Goal: Complete application form

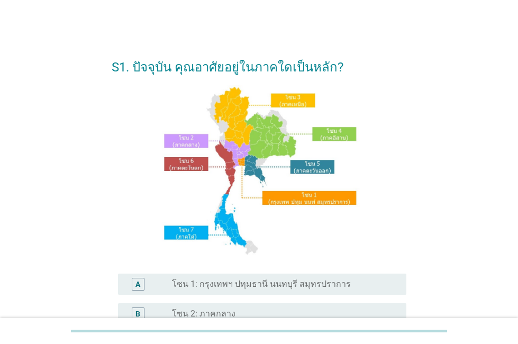
scroll to position [212, 0]
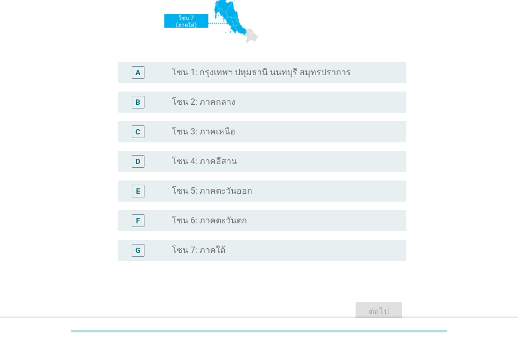
click at [216, 105] on label "โซน 2: ภาคกลาง" at bounding box center [203, 102] width 63 height 11
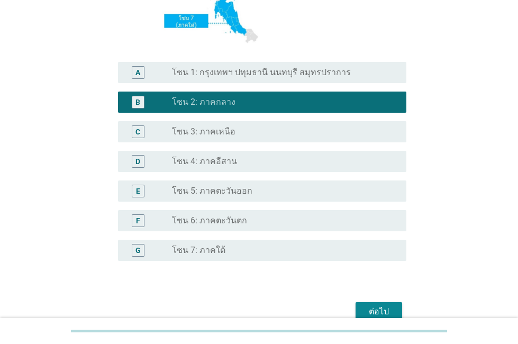
click at [372, 309] on div "ต่อไป" at bounding box center [379, 311] width 30 height 13
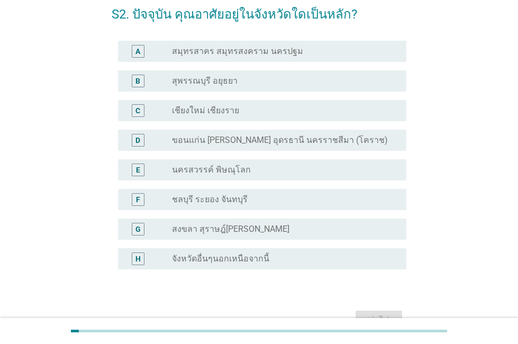
scroll to position [114, 0]
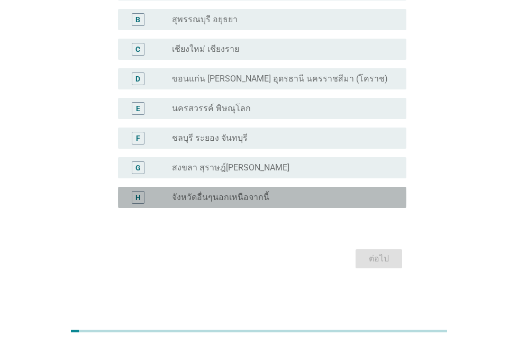
click at [202, 197] on label "จังหวัดอื่นๆนอกเหนือจากนี้" at bounding box center [220, 197] width 97 height 11
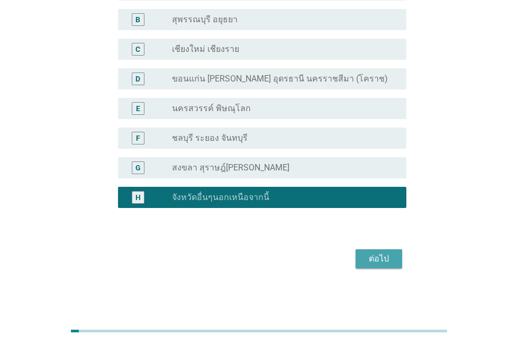
click at [383, 264] on div "ต่อไป" at bounding box center [379, 258] width 30 height 13
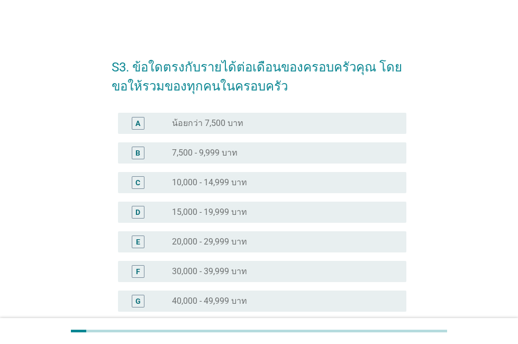
scroll to position [53, 0]
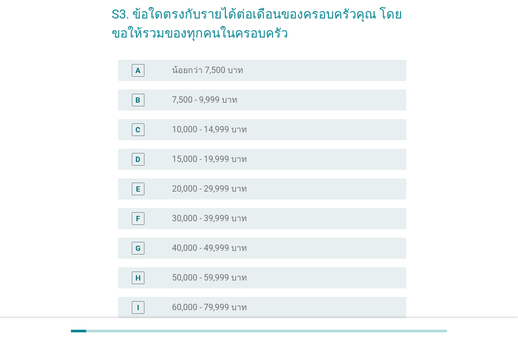
click at [175, 285] on div "H radio_button_unchecked 50,000 - 59,999 บาท" at bounding box center [262, 277] width 288 height 21
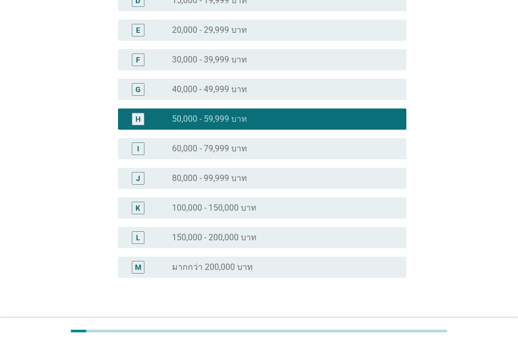
scroll to position [264, 0]
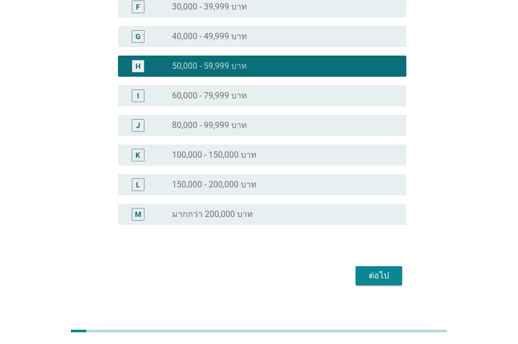
click at [389, 284] on button "ต่อไป" at bounding box center [378, 275] width 47 height 19
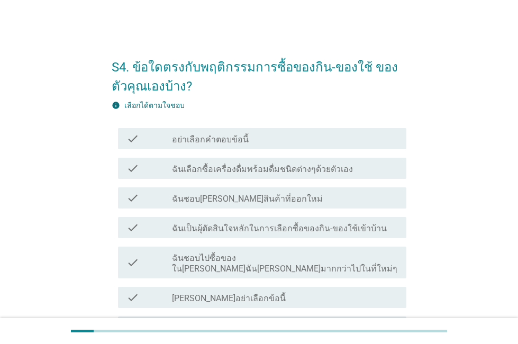
scroll to position [106, 0]
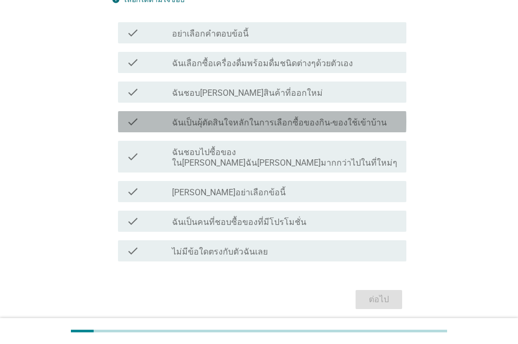
click at [183, 124] on label "ฉันเป็นผุ้ตัดสินใจหลักในการเลือกซื้อของกิน-ของใช้เข้าบ้าน" at bounding box center [279, 122] width 215 height 11
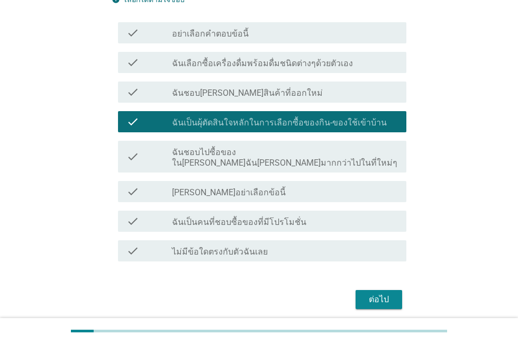
click at [387, 293] on div "ต่อไป" at bounding box center [379, 299] width 30 height 13
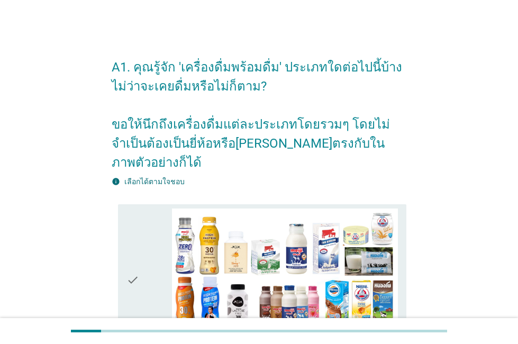
scroll to position [264, 0]
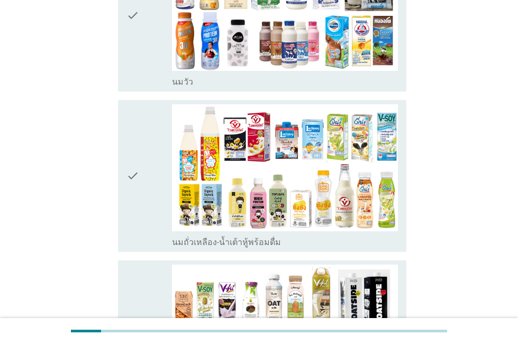
click at [154, 34] on div "check" at bounding box center [148, 15] width 45 height 143
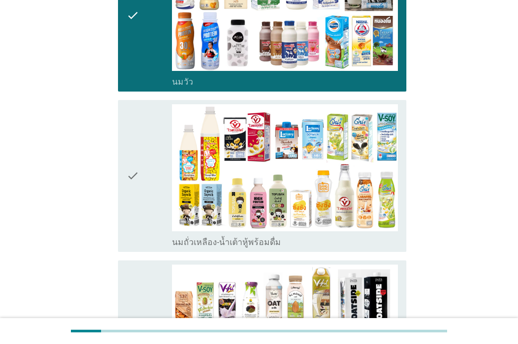
click at [140, 169] on div "check" at bounding box center [148, 175] width 45 height 143
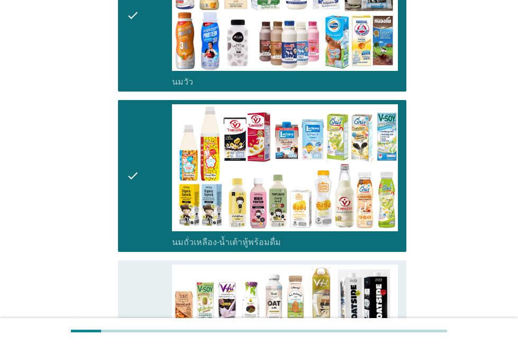
scroll to position [476, 0]
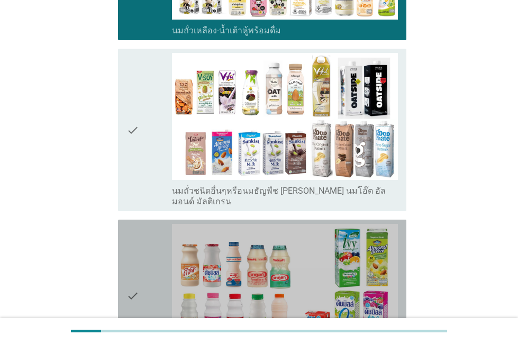
click at [134, 251] on icon "check" at bounding box center [132, 295] width 13 height 143
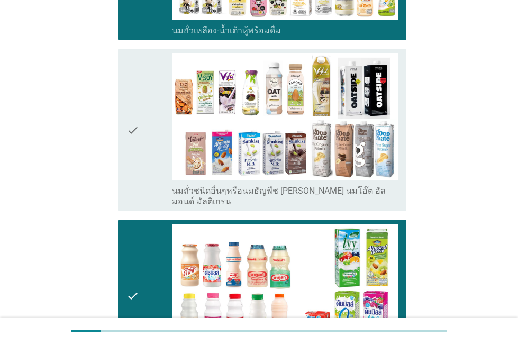
scroll to position [740, 0]
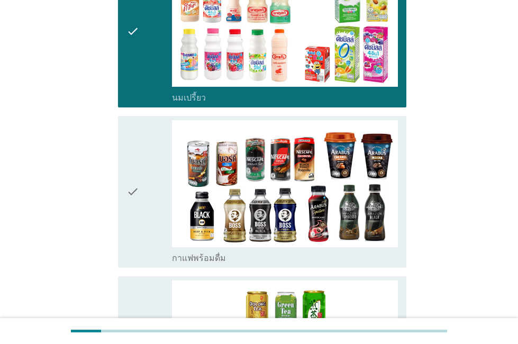
click at [141, 150] on div "check" at bounding box center [148, 191] width 45 height 143
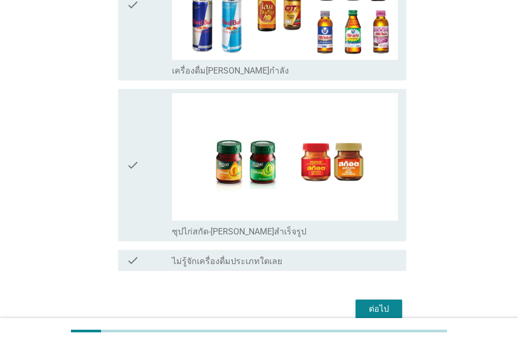
scroll to position [2231, 0]
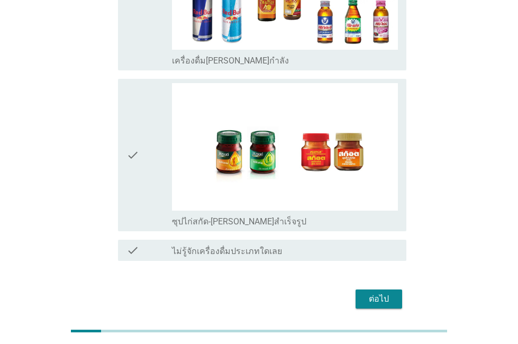
click at [135, 126] on icon "check" at bounding box center [132, 154] width 13 height 143
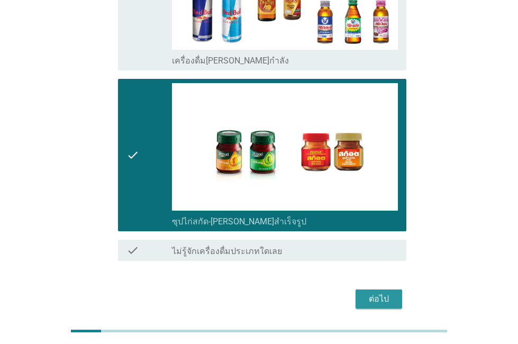
click at [366, 292] on div "ต่อไป" at bounding box center [379, 298] width 30 height 13
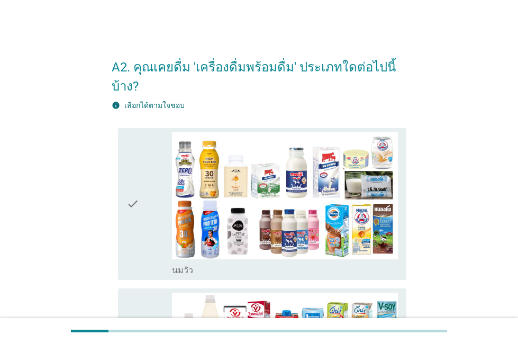
scroll to position [53, 0]
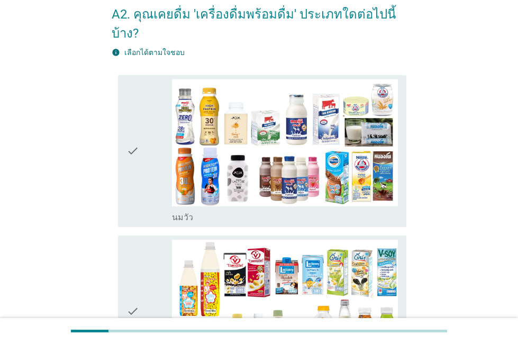
click at [125, 173] on div "check check_box_outline_blank [PERSON_NAME]" at bounding box center [262, 151] width 288 height 152
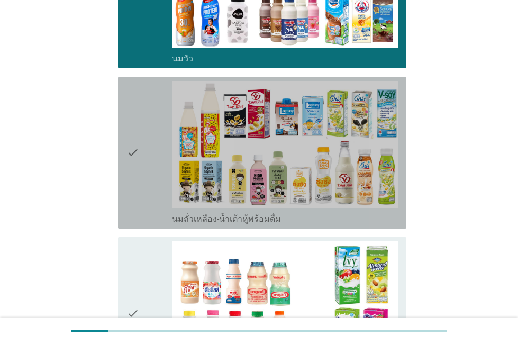
click at [124, 173] on div "check check_box_outline_blank นมถั่วเหลือง-น้ำเต้าหู้พร้อมดื่ม" at bounding box center [262, 153] width 288 height 152
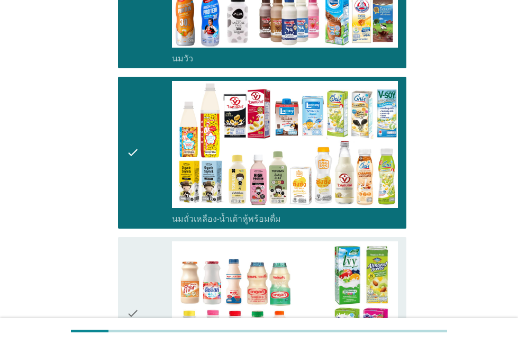
scroll to position [370, 0]
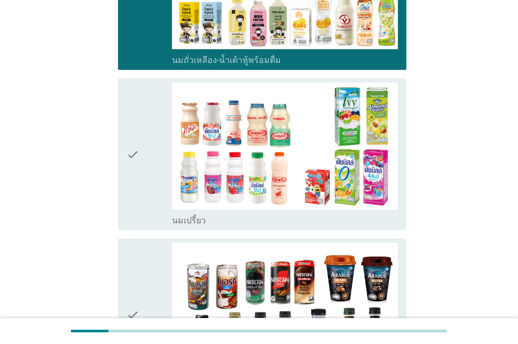
click at [142, 292] on div "check" at bounding box center [148, 314] width 45 height 143
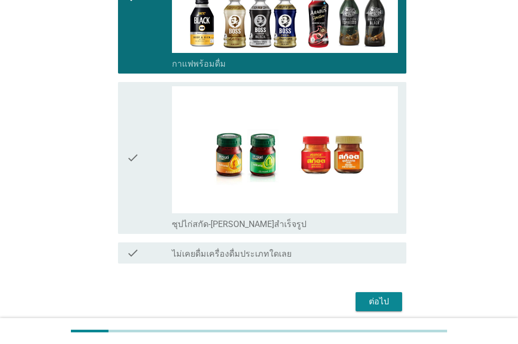
scroll to position [730, 0]
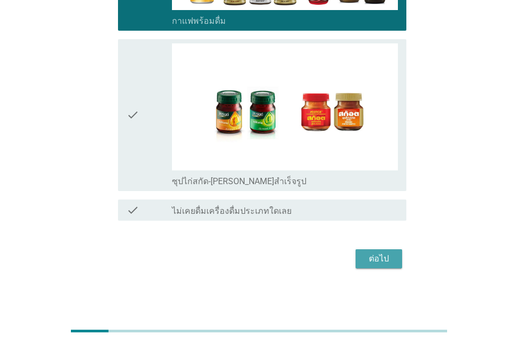
click at [369, 261] on div "ต่อไป" at bounding box center [379, 258] width 30 height 13
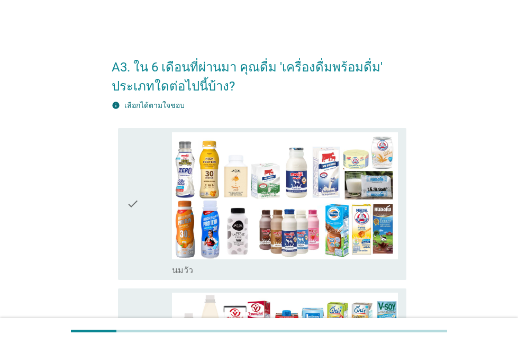
click at [153, 211] on div "check" at bounding box center [148, 203] width 45 height 143
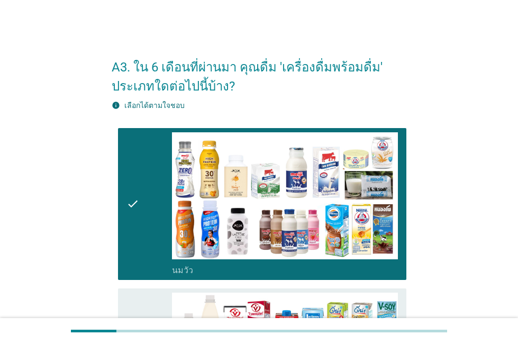
scroll to position [106, 0]
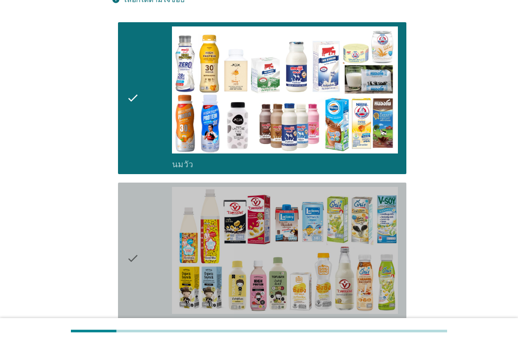
click at [155, 246] on div "check" at bounding box center [148, 258] width 45 height 143
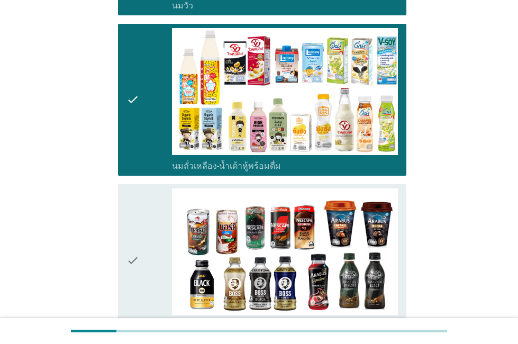
scroll to position [410, 0]
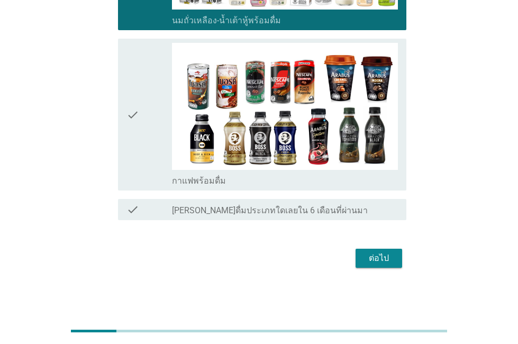
click at [149, 137] on div "check" at bounding box center [148, 114] width 45 height 143
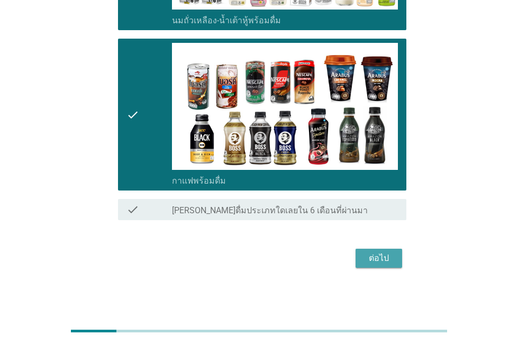
click at [375, 256] on div "ต่อไป" at bounding box center [379, 258] width 30 height 13
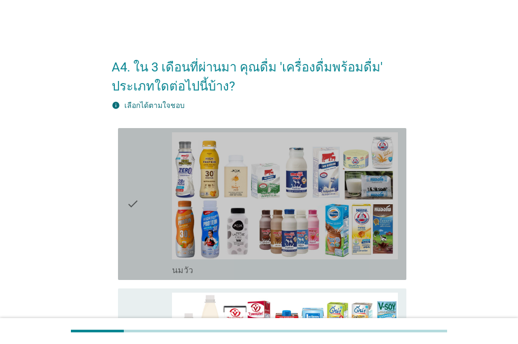
click at [150, 191] on div "check" at bounding box center [148, 203] width 45 height 143
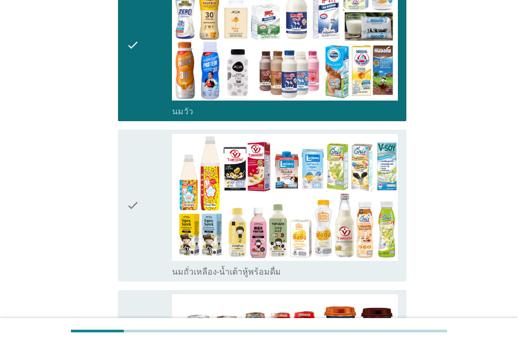
click at [137, 216] on icon "check" at bounding box center [132, 205] width 13 height 143
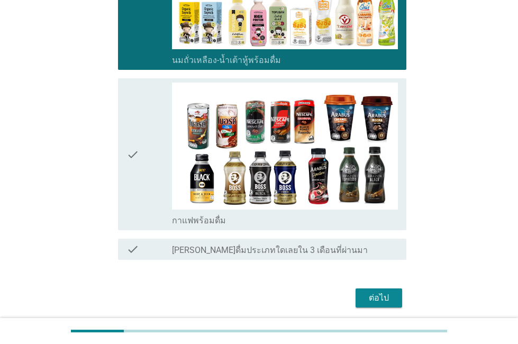
scroll to position [410, 0]
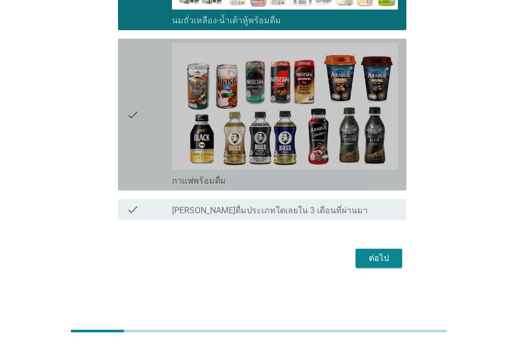
click at [141, 135] on div "check" at bounding box center [148, 114] width 45 height 143
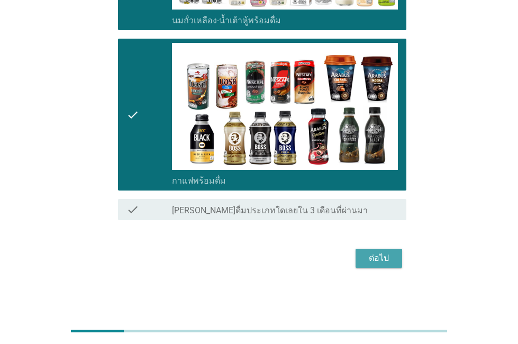
click at [378, 263] on div "ต่อไป" at bounding box center [379, 258] width 30 height 13
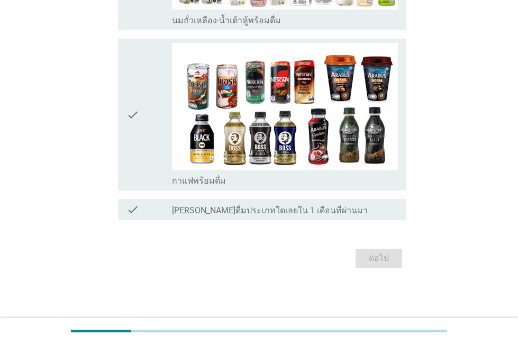
scroll to position [0, 0]
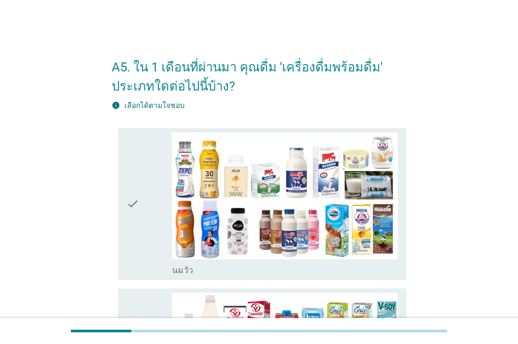
click at [142, 212] on div "check" at bounding box center [148, 203] width 45 height 143
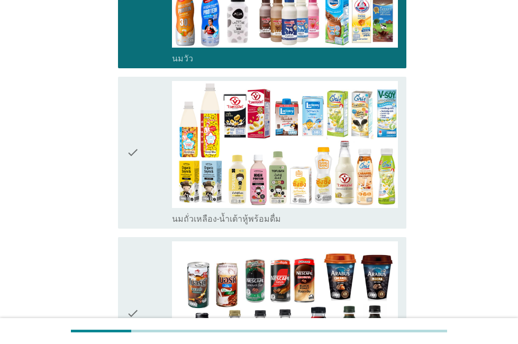
click at [138, 175] on icon "check" at bounding box center [132, 152] width 13 height 143
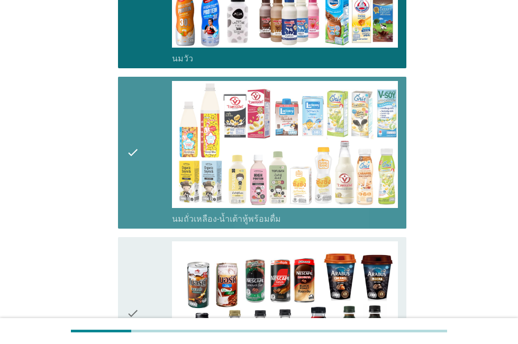
scroll to position [370, 0]
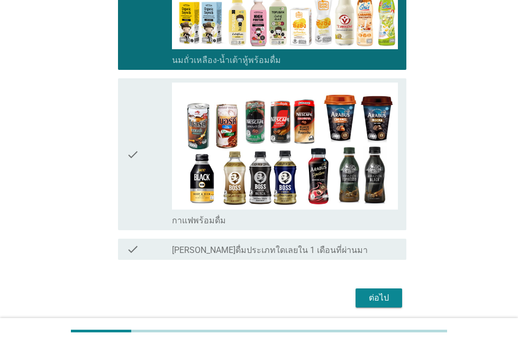
click at [137, 175] on icon "check" at bounding box center [132, 154] width 13 height 143
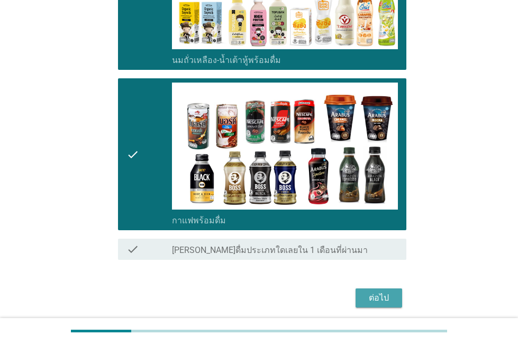
click at [383, 296] on div "ต่อไป" at bounding box center [379, 297] width 30 height 13
